Goal: Check status

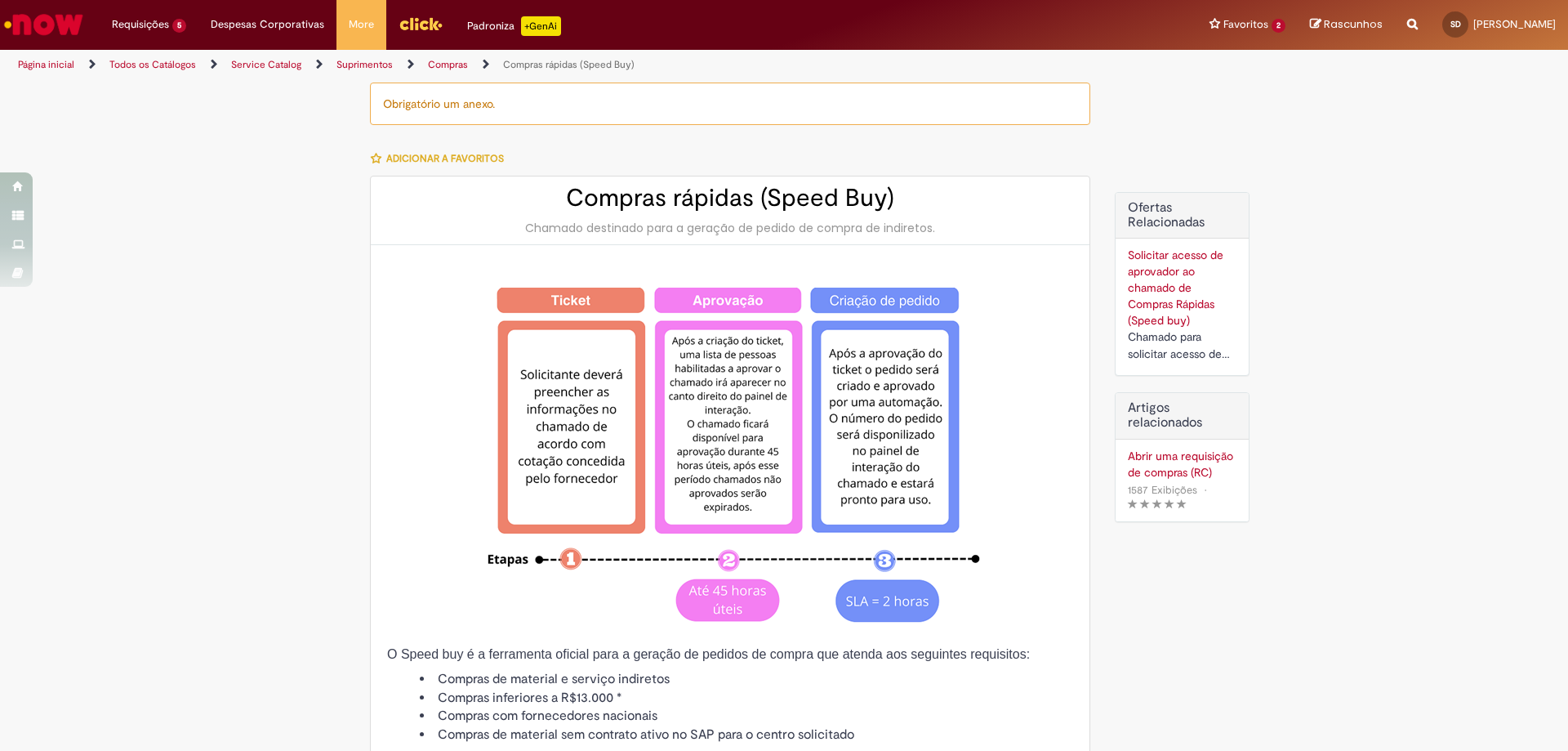
drag, startPoint x: 0, startPoint y: 0, endPoint x: 55, endPoint y: 25, distance: 60.4
click at [55, 25] on img "Ir para a Homepage" at bounding box center [43, 24] width 84 height 32
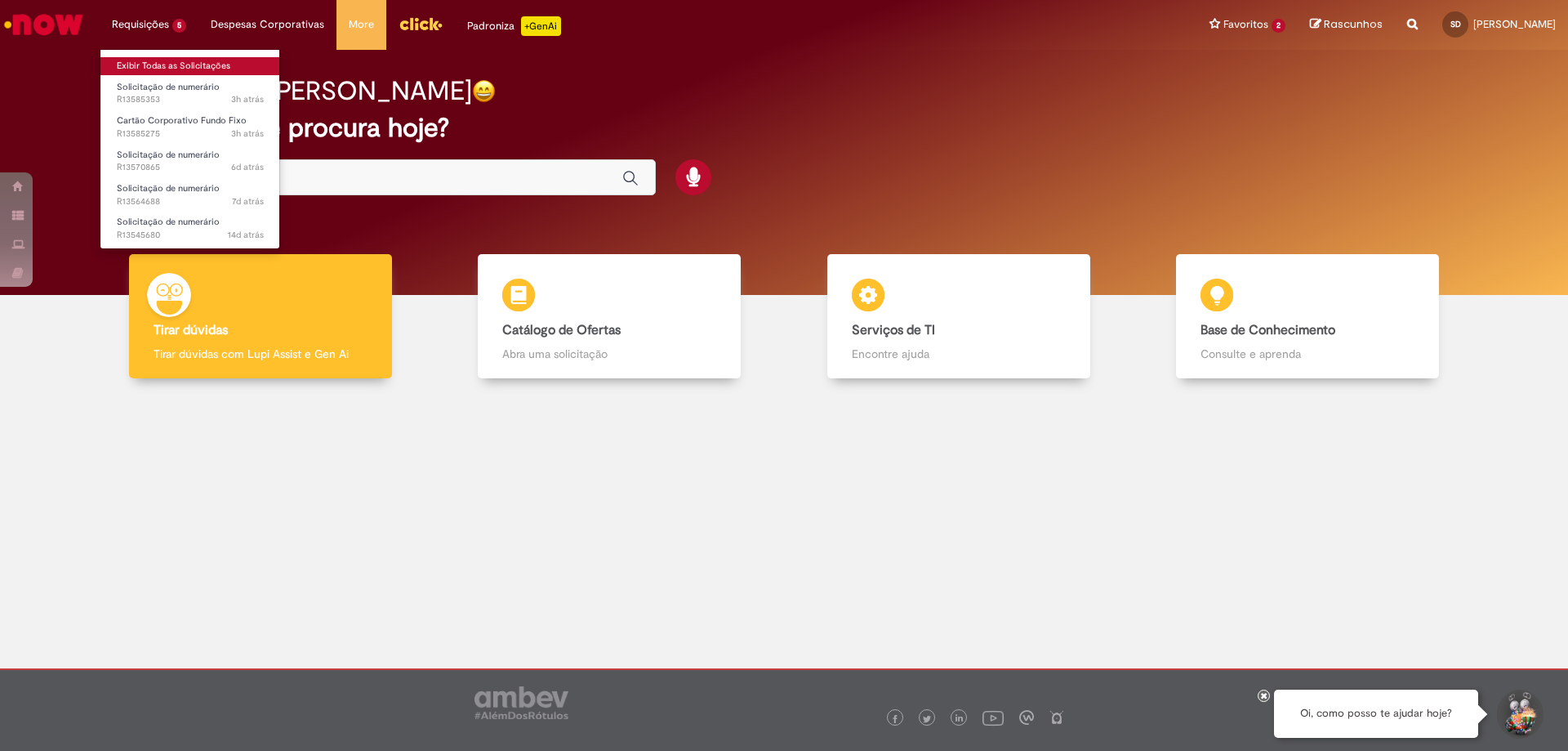
click at [141, 67] on link "Exibir Todas as Solicitações" at bounding box center [190, 66] width 179 height 18
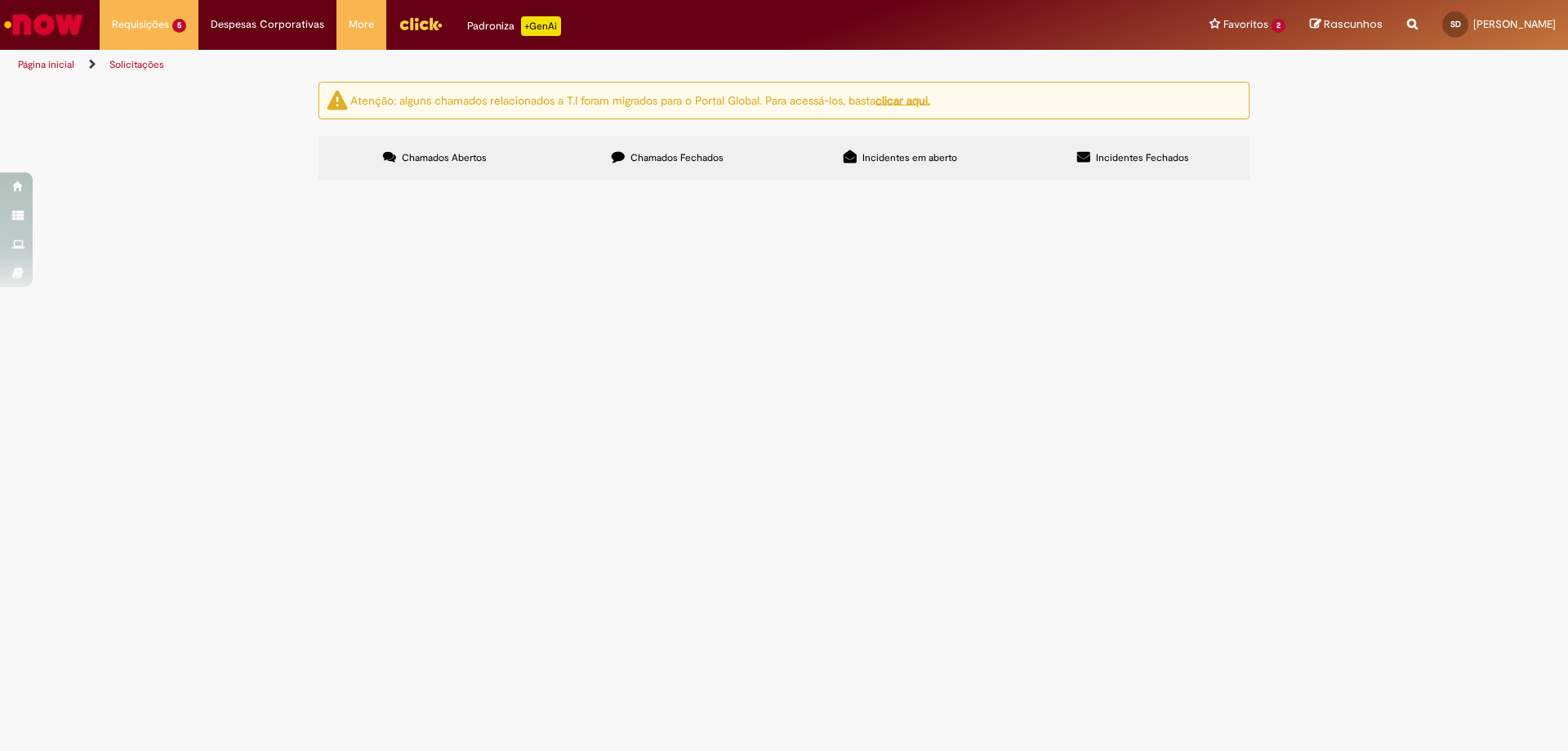
click at [0, 0] on span "Alteração do limite de cartão conforme planilha em anexo" at bounding box center [0, 0] width 0 height 0
click at [0, 0] on span "R13585275" at bounding box center [0, 0] width 0 height 0
click at [0, 0] on span "Cartão Corporativo Fundo Fixo" at bounding box center [0, 0] width 0 height 0
